Goal: Information Seeking & Learning: Learn about a topic

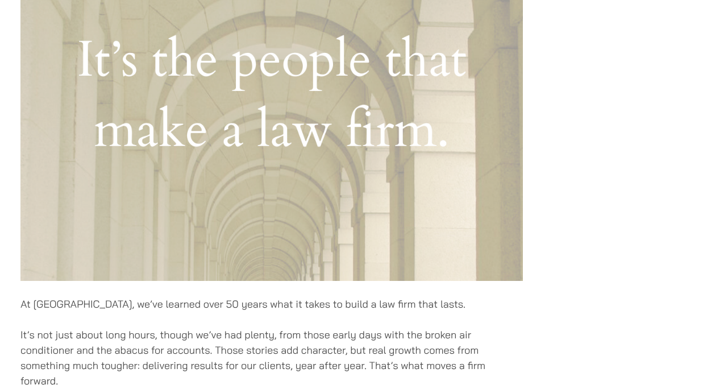
scroll to position [473, 0]
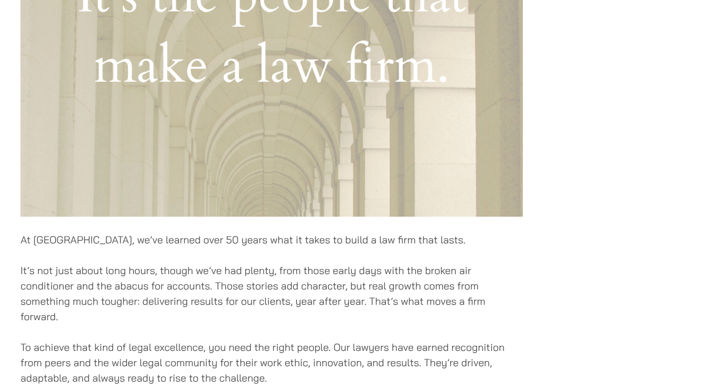
click at [303, 257] on div "At [GEOGRAPHIC_DATA], we’ve learned over 50 years what it takes to build a law …" at bounding box center [271, 233] width 502 height 1038
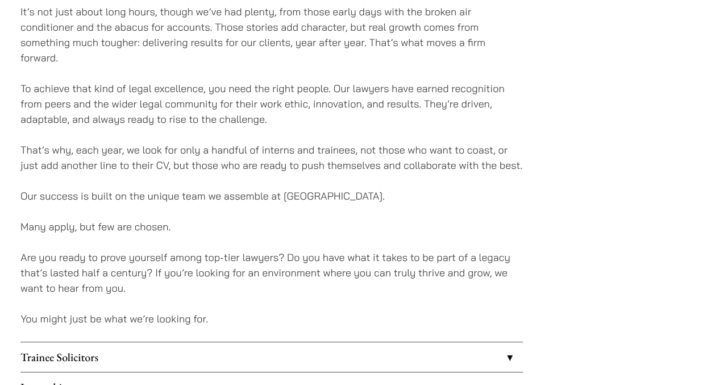
scroll to position [964, 0]
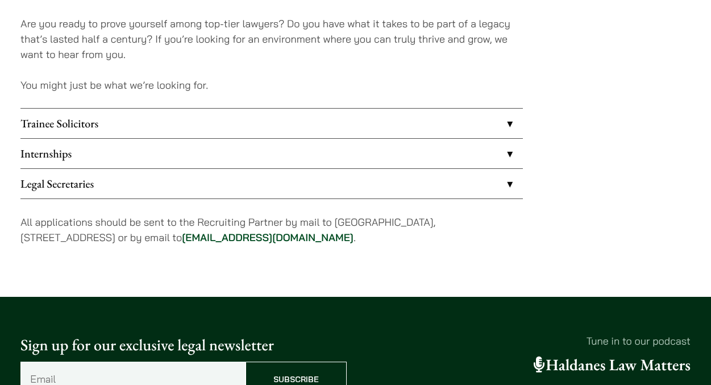
click at [257, 153] on link "Internships" at bounding box center [271, 154] width 502 height 30
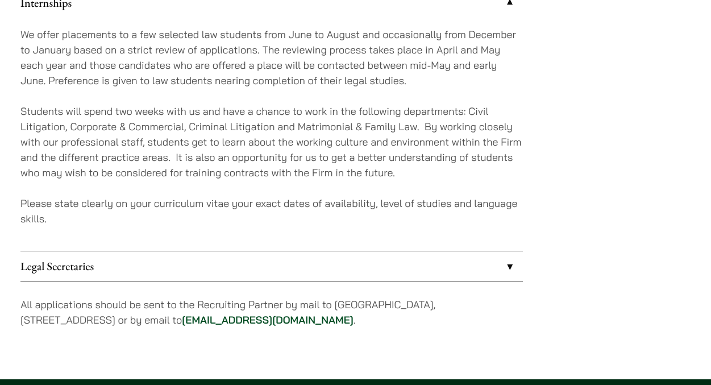
scroll to position [1103, 0]
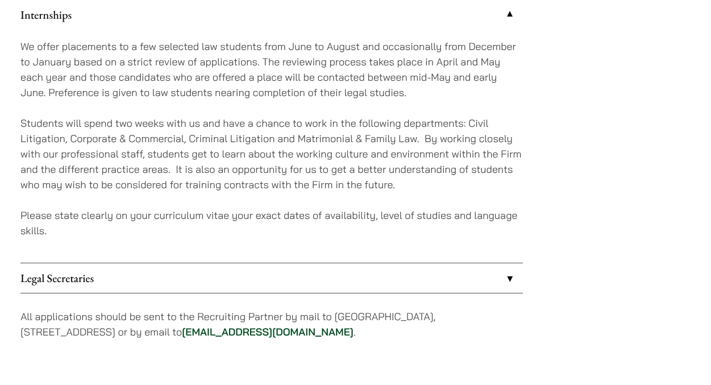
click at [421, 81] on p "We offer placements to a few selected law students from June to August and occa…" at bounding box center [271, 69] width 502 height 61
click at [402, 121] on p "Students will spend two weeks with us and have a chance to work in the followin…" at bounding box center [271, 153] width 502 height 77
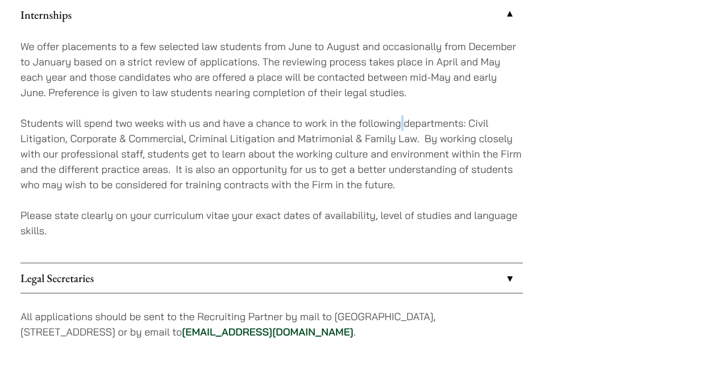
click at [390, 148] on p "Students will spend two weeks with us and have a chance to work in the followin…" at bounding box center [271, 153] width 502 height 77
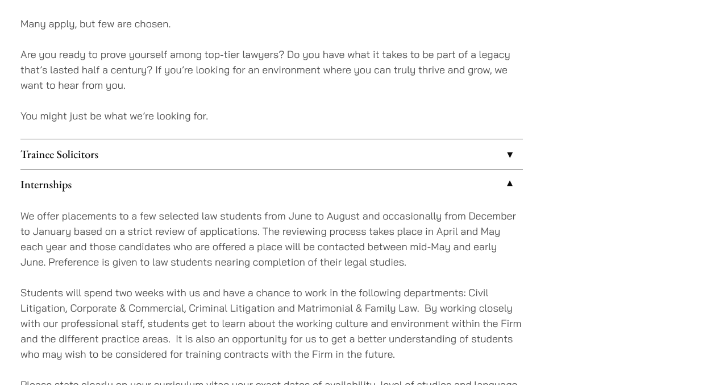
scroll to position [968, 0]
